Goal: Navigation & Orientation: Find specific page/section

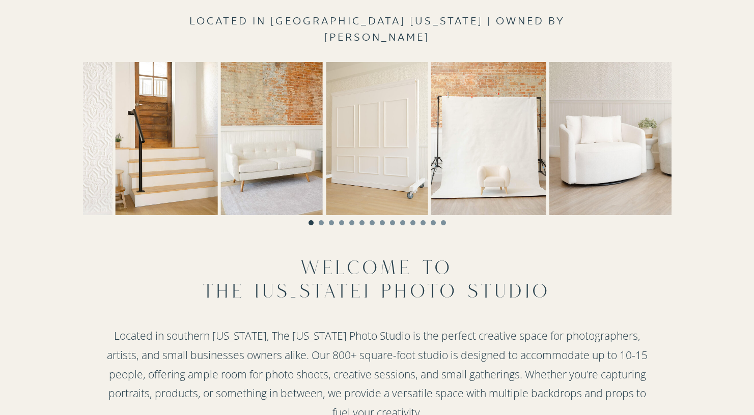
scroll to position [317, 0]
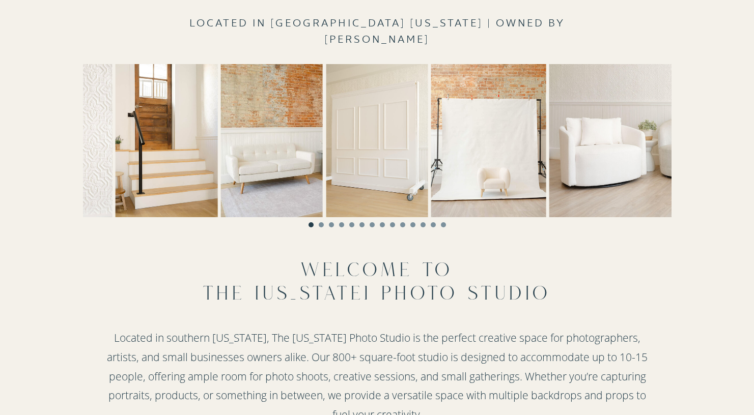
click at [321, 225] on li "Page dot 2" at bounding box center [321, 224] width 5 height 5
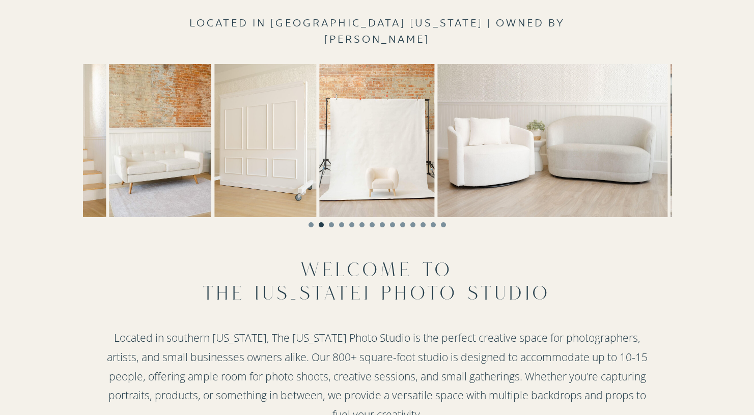
click at [329, 224] on li "Page dot 3" at bounding box center [331, 224] width 5 height 5
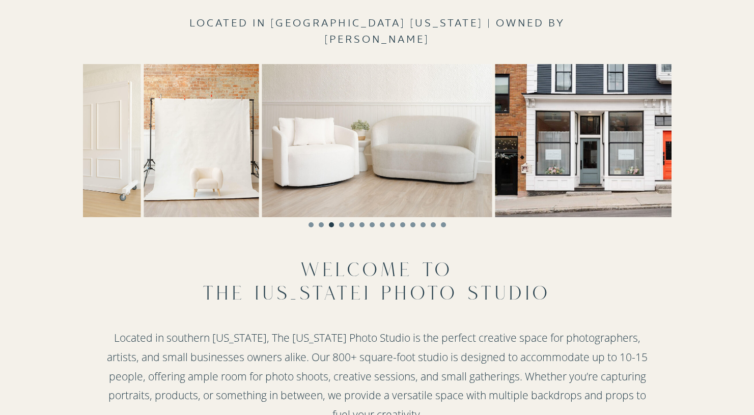
click at [342, 225] on li "Page dot 4" at bounding box center [341, 224] width 5 height 5
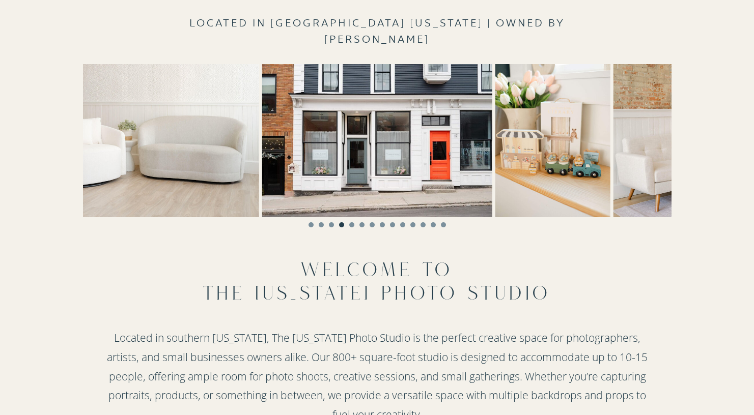
click at [351, 225] on li "Page dot 5" at bounding box center [351, 224] width 5 height 5
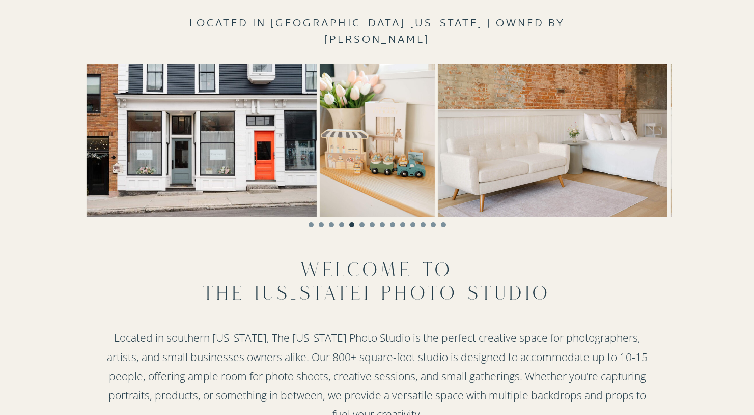
click at [363, 225] on li "Page dot 6" at bounding box center [361, 224] width 5 height 5
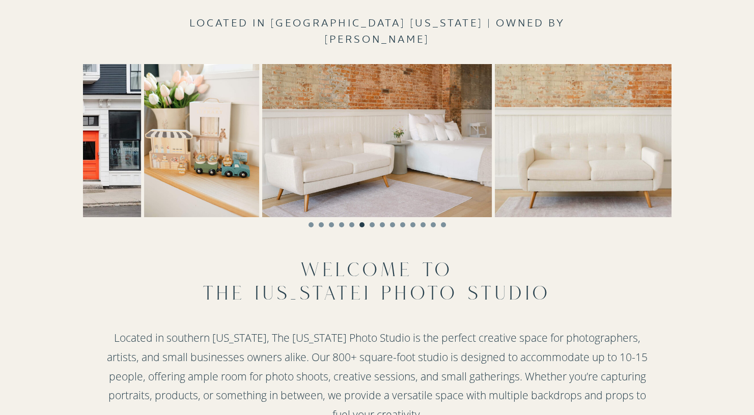
click at [371, 223] on li "Page dot 7" at bounding box center [371, 224] width 5 height 5
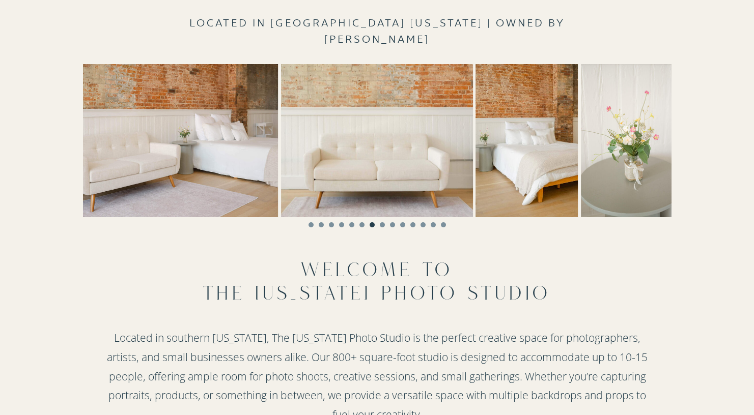
click at [383, 223] on li "Page dot 8" at bounding box center [382, 224] width 5 height 5
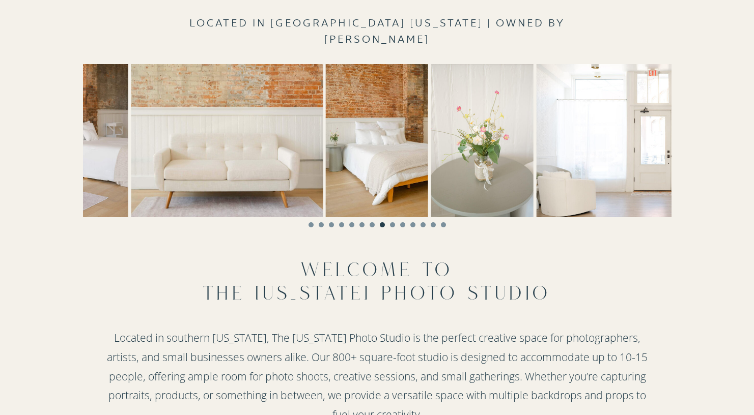
click at [392, 224] on li "Page dot 9" at bounding box center [392, 224] width 5 height 5
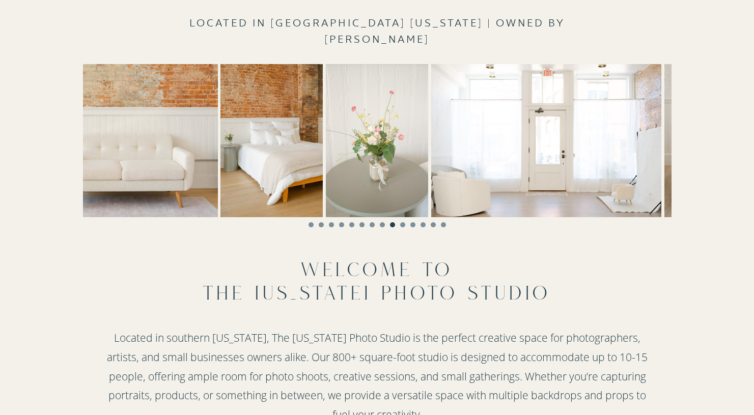
click at [401, 224] on li "Page dot 10" at bounding box center [402, 224] width 5 height 5
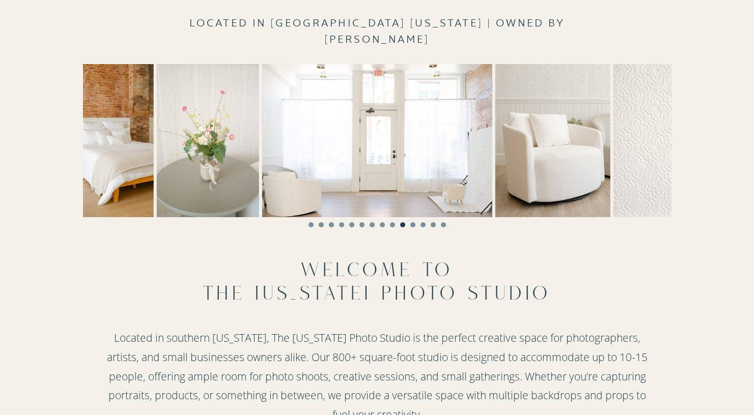
click at [413, 226] on li "Page dot 11" at bounding box center [412, 224] width 5 height 5
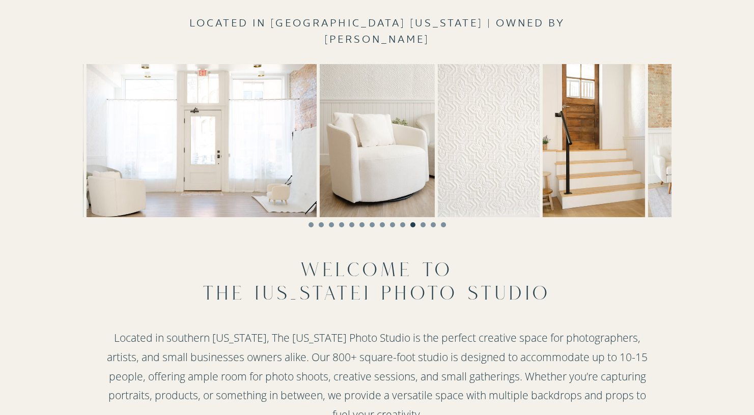
click at [421, 225] on li "Page dot 12" at bounding box center [422, 224] width 5 height 5
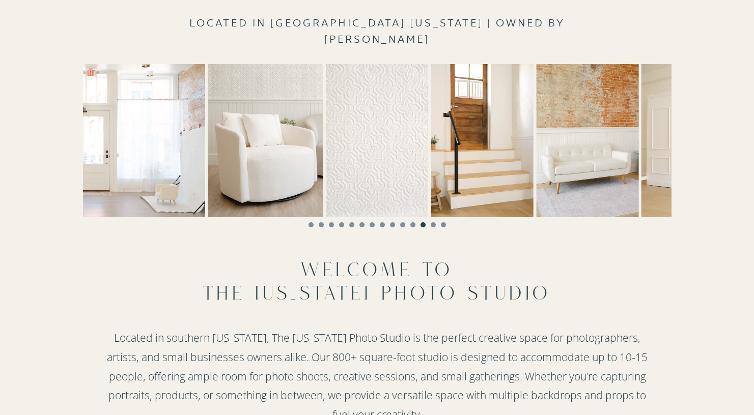
click at [432, 224] on li "Page dot 13" at bounding box center [432, 224] width 5 height 5
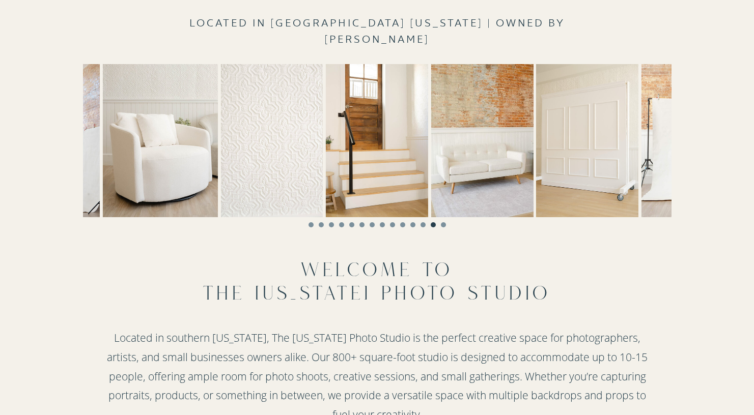
click at [443, 224] on li "Page dot 14" at bounding box center [443, 224] width 5 height 5
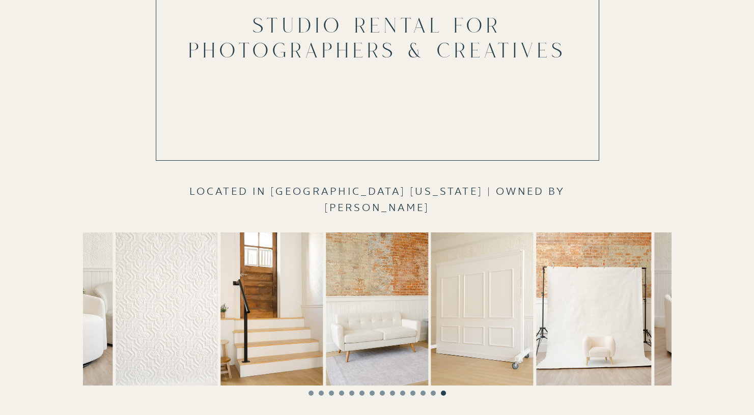
scroll to position [0, 0]
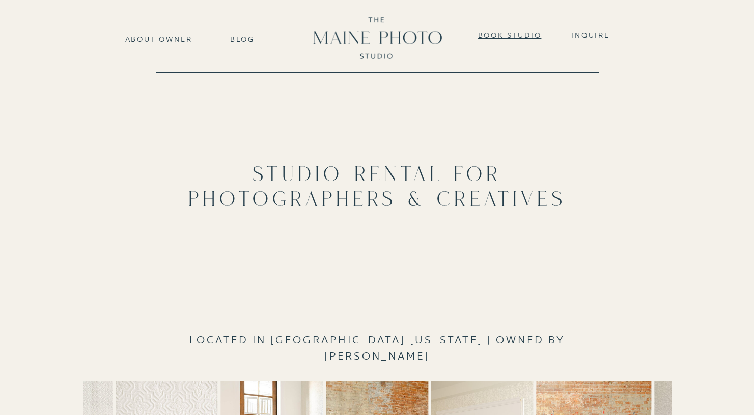
click at [521, 34] on nav "Book Studio" at bounding box center [510, 34] width 70 height 9
click at [239, 39] on nav "Blog" at bounding box center [242, 38] width 51 height 9
